Goal: Information Seeking & Learning: Learn about a topic

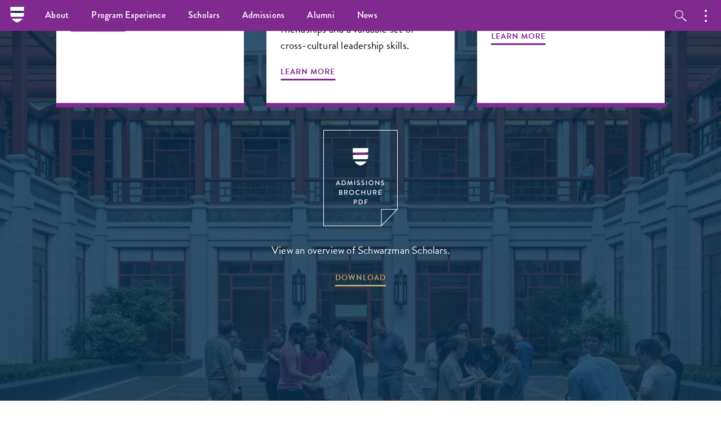
scroll to position [1461, 0]
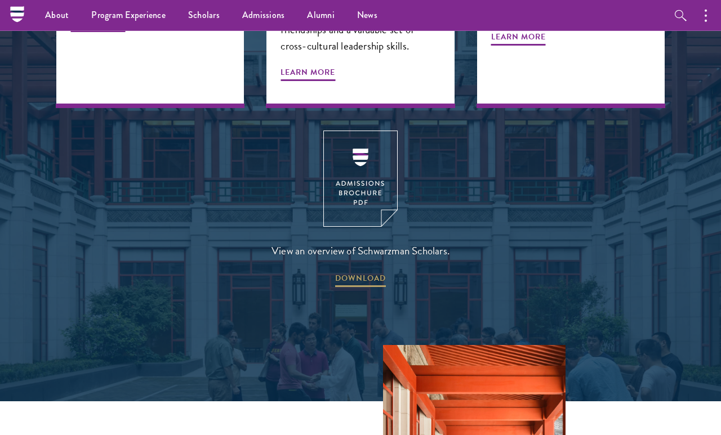
click at [373, 131] on img at bounding box center [360, 179] width 74 height 96
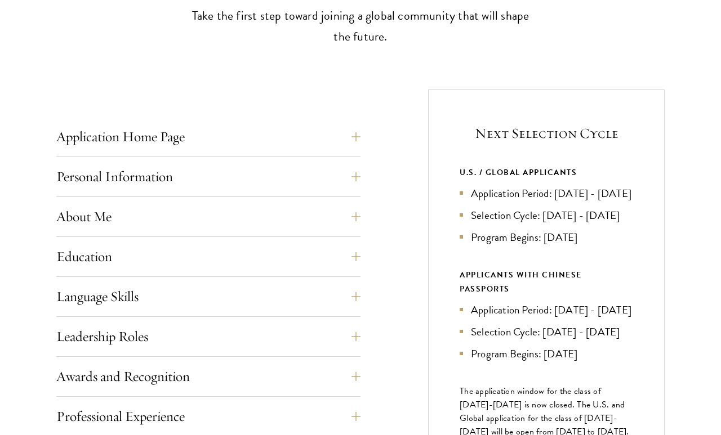
scroll to position [366, 0]
click at [359, 203] on button "About Me" at bounding box center [208, 216] width 304 height 27
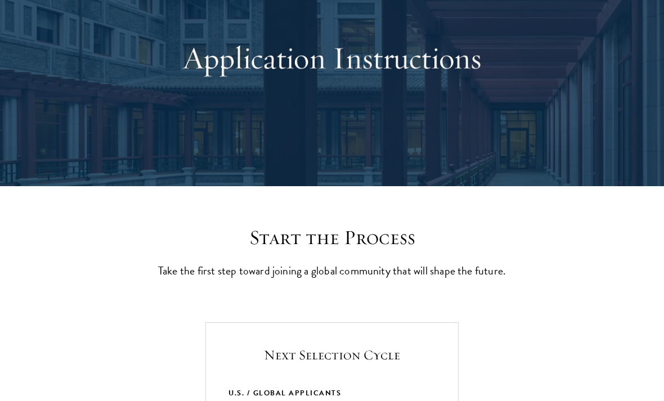
scroll to position [0, 0]
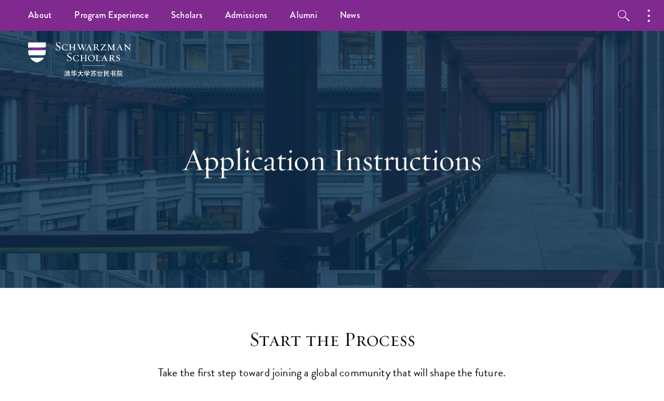
click at [491, 112] on div "Application Instructions" at bounding box center [332, 160] width 388 height 175
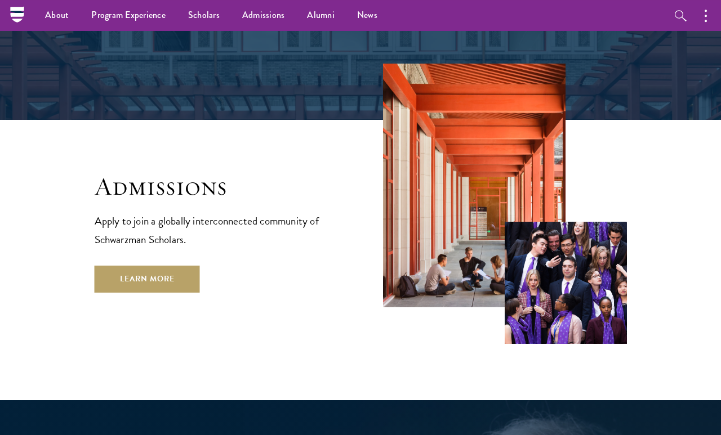
scroll to position [1742, 0]
click at [137, 266] on link "Learn More" at bounding box center [147, 279] width 105 height 27
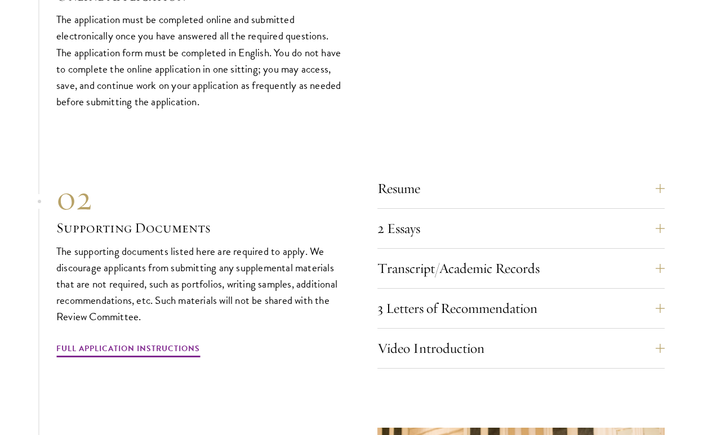
scroll to position [3357, 0]
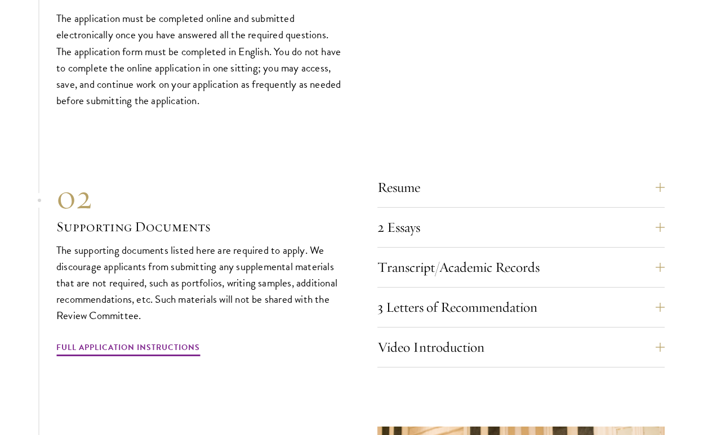
click at [656, 235] on button "2 Essays" at bounding box center [520, 227] width 287 height 27
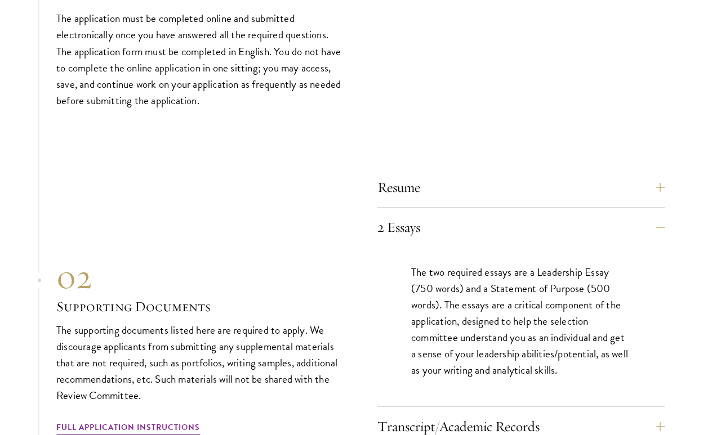
click at [664, 241] on button "2 Essays" at bounding box center [520, 227] width 287 height 27
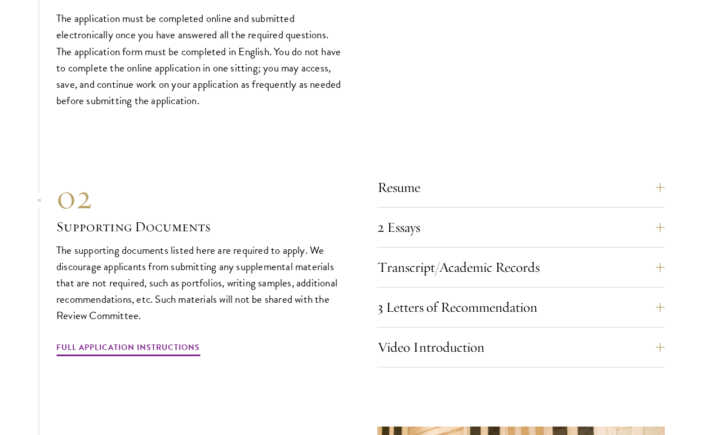
click at [664, 195] on button "Resume" at bounding box center [520, 187] width 287 height 27
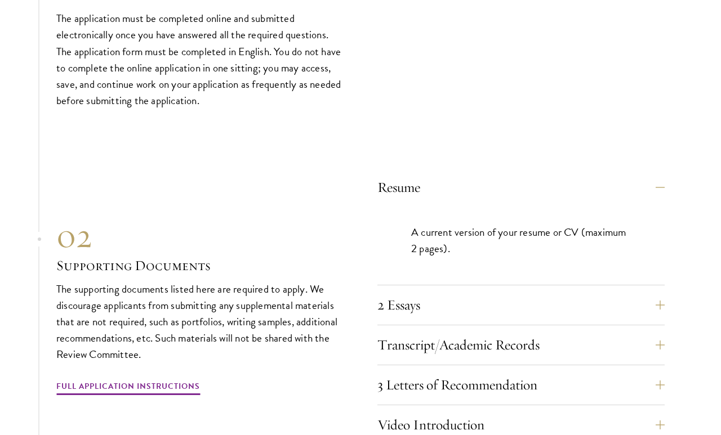
click at [664, 196] on button "Resume" at bounding box center [520, 187] width 287 height 27
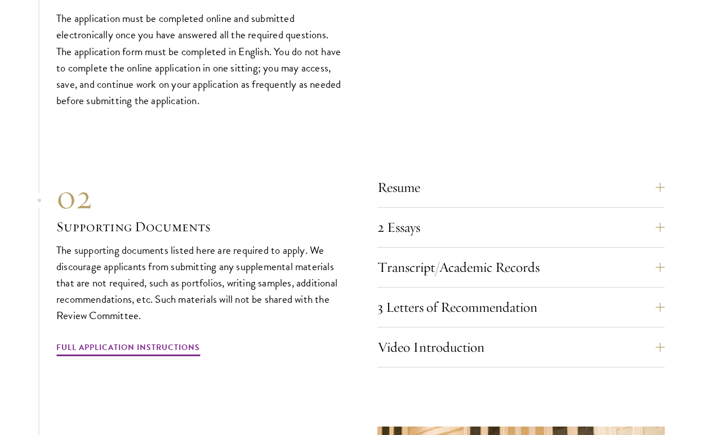
click at [662, 278] on button "Transcript/Academic Records" at bounding box center [520, 267] width 287 height 27
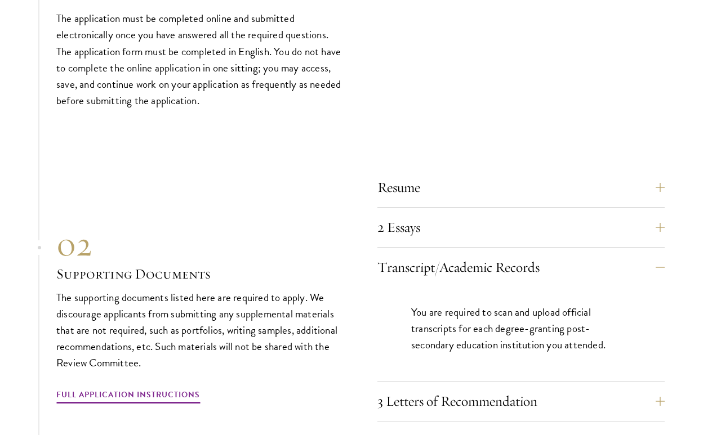
click at [664, 274] on button "Transcript/Academic Records" at bounding box center [520, 267] width 287 height 27
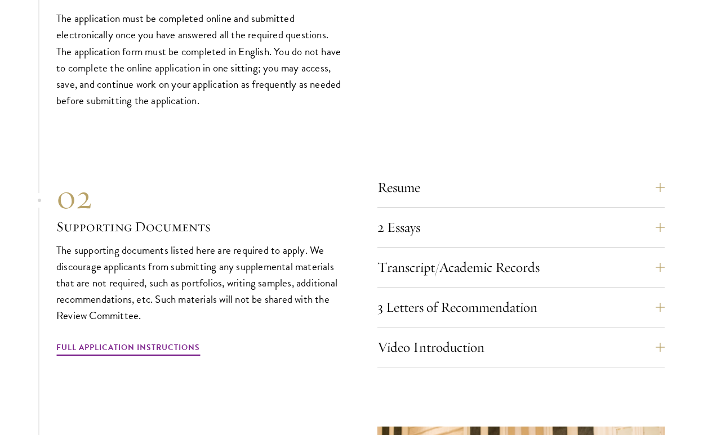
click at [662, 321] on button "3 Letters of Recommendation" at bounding box center [520, 307] width 287 height 27
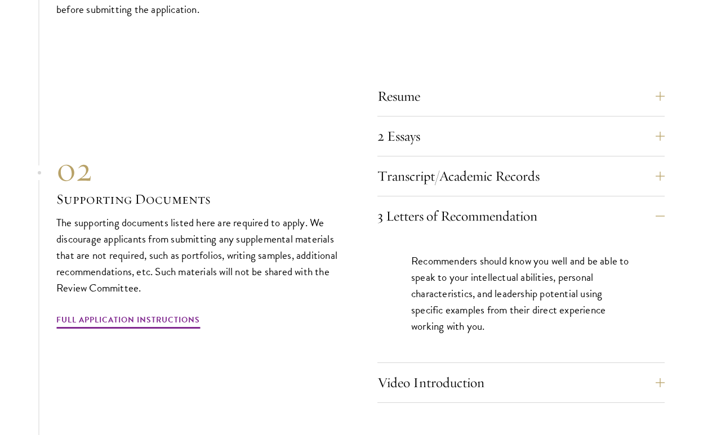
scroll to position [3449, 0]
click at [655, 229] on button "3 Letters of Recommendation" at bounding box center [520, 215] width 287 height 27
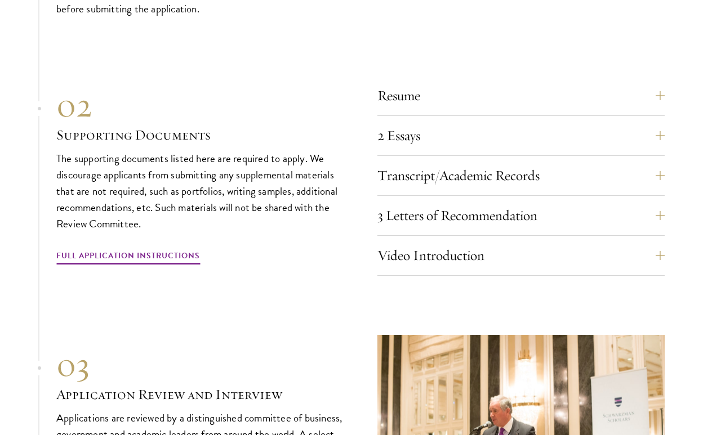
click at [660, 269] on button "Video Introduction" at bounding box center [520, 255] width 287 height 27
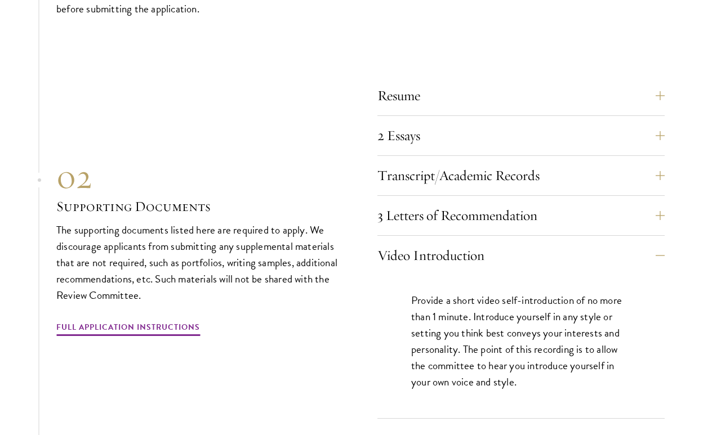
click at [664, 269] on button "Video Introduction" at bounding box center [520, 255] width 287 height 27
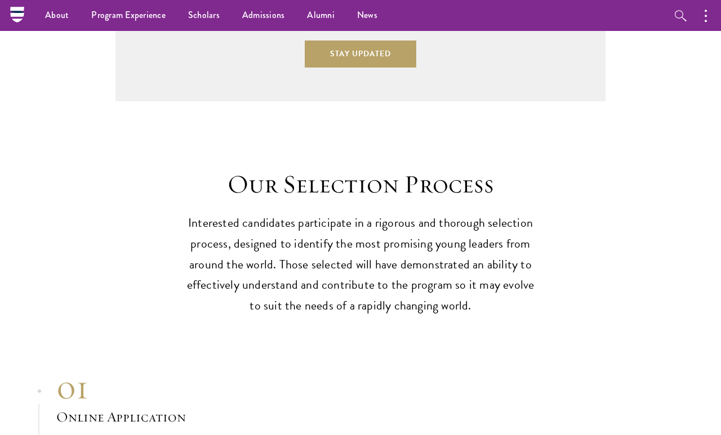
scroll to position [2931, 0]
